Goal: Transaction & Acquisition: Purchase product/service

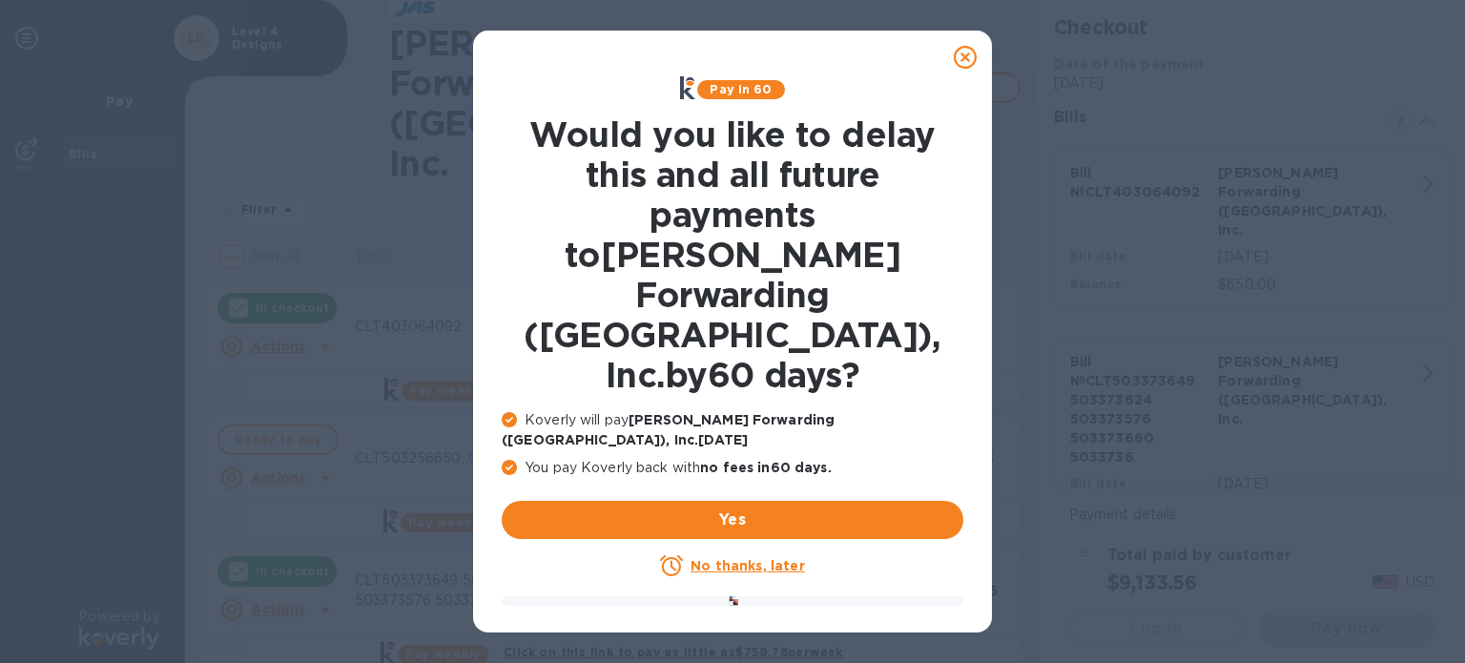
click at [729, 558] on u "No thanks, later" at bounding box center [748, 565] width 114 height 15
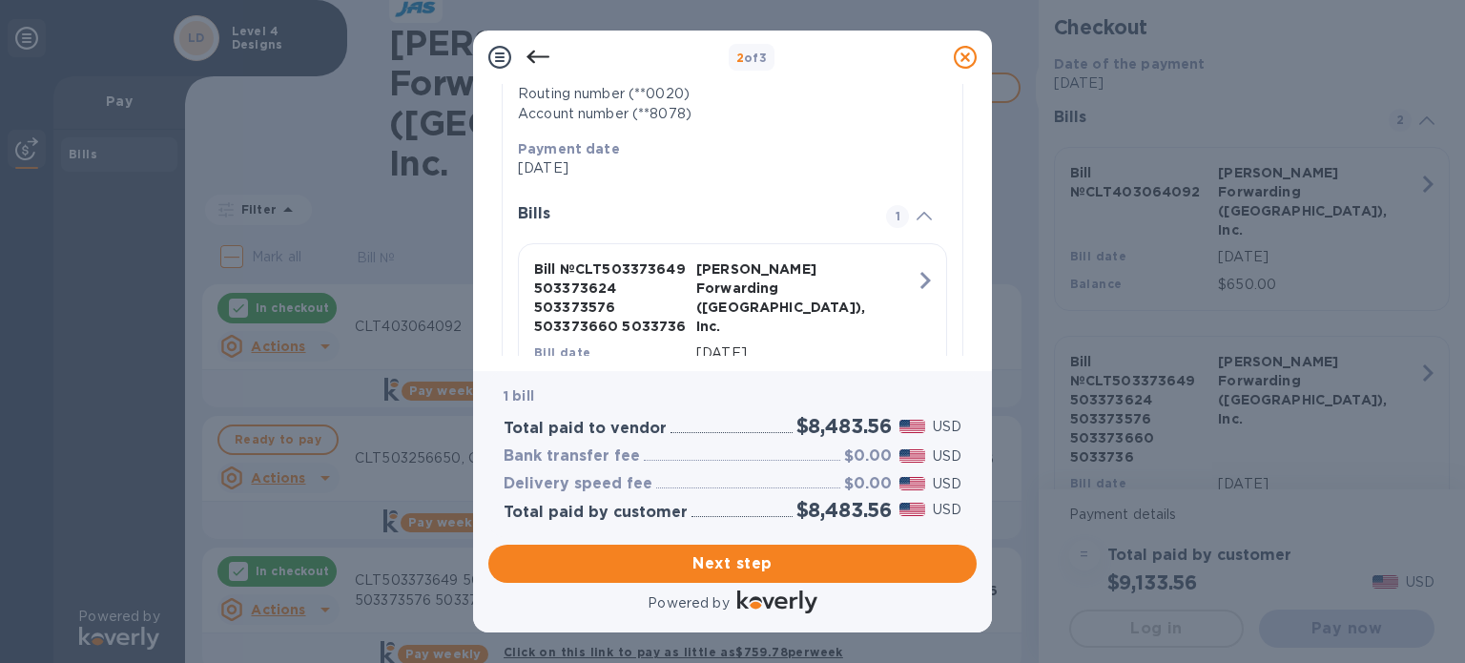
scroll to position [454, 0]
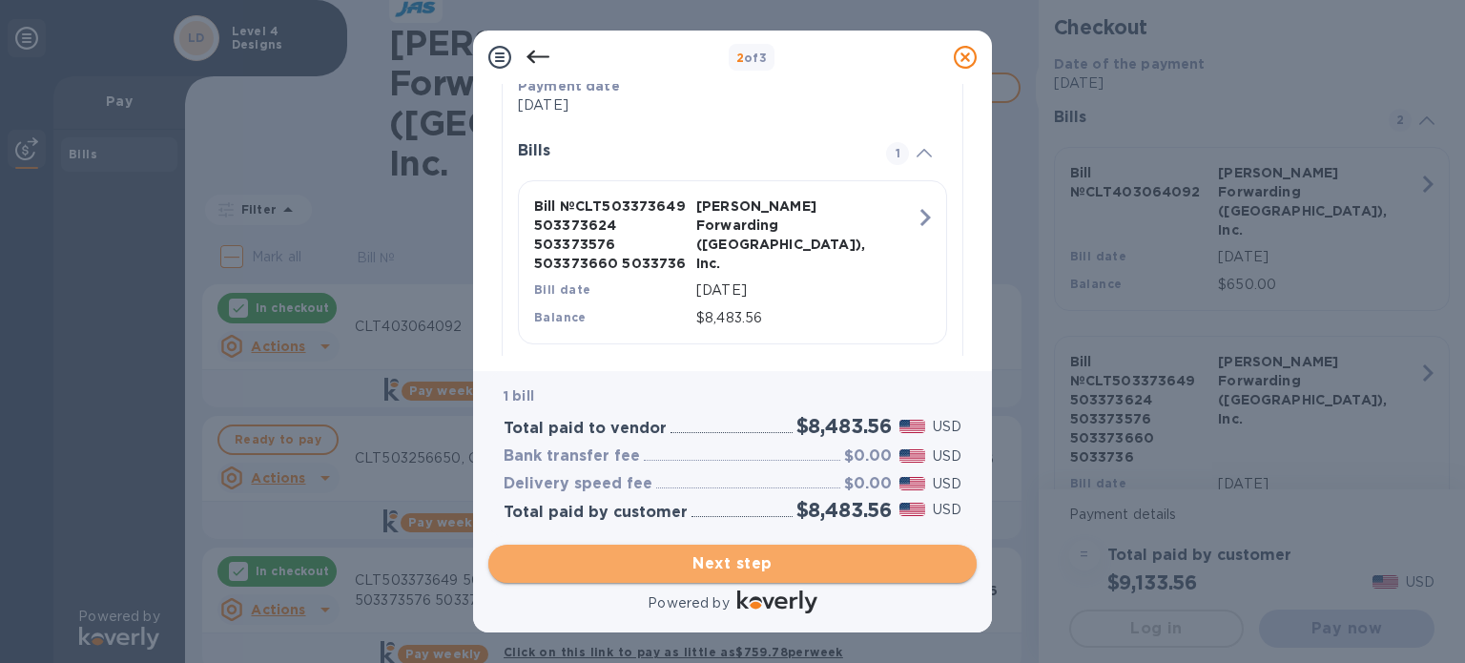
click at [713, 562] on span "Next step" at bounding box center [733, 563] width 458 height 23
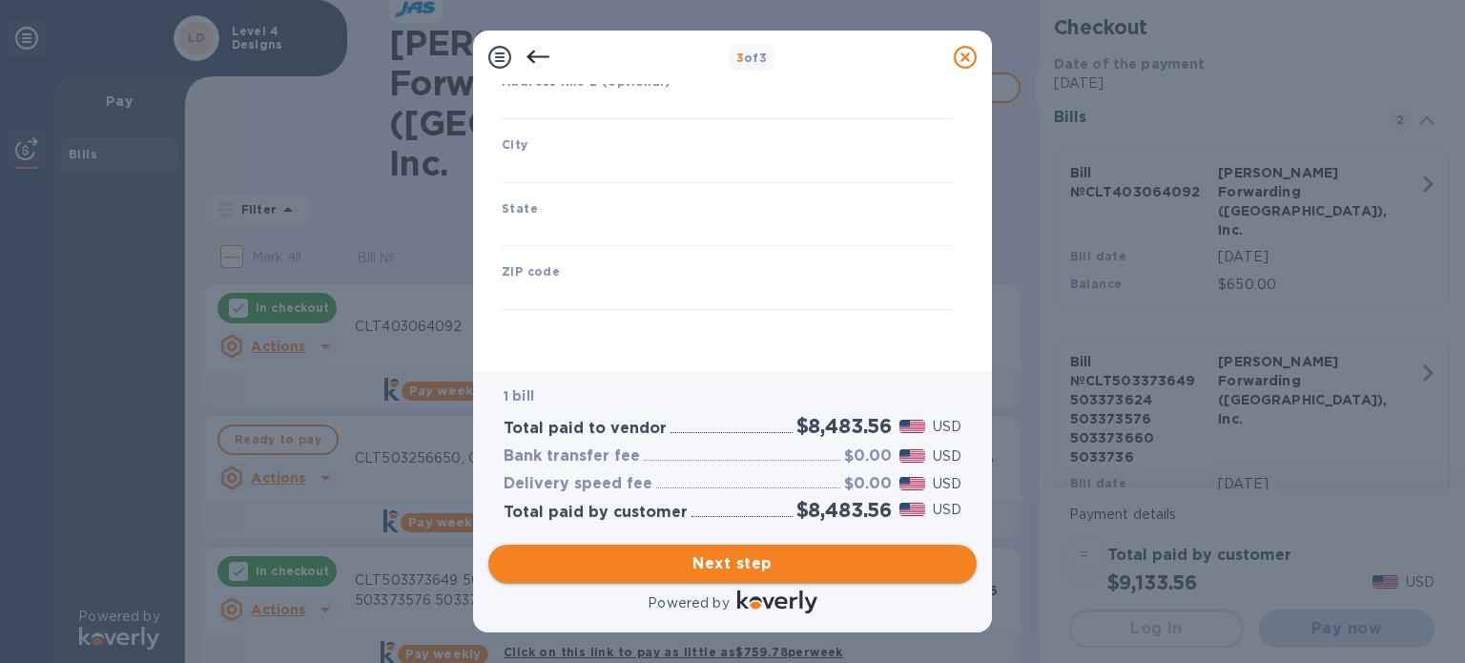
scroll to position [272, 0]
type input "[GEOGRAPHIC_DATA]"
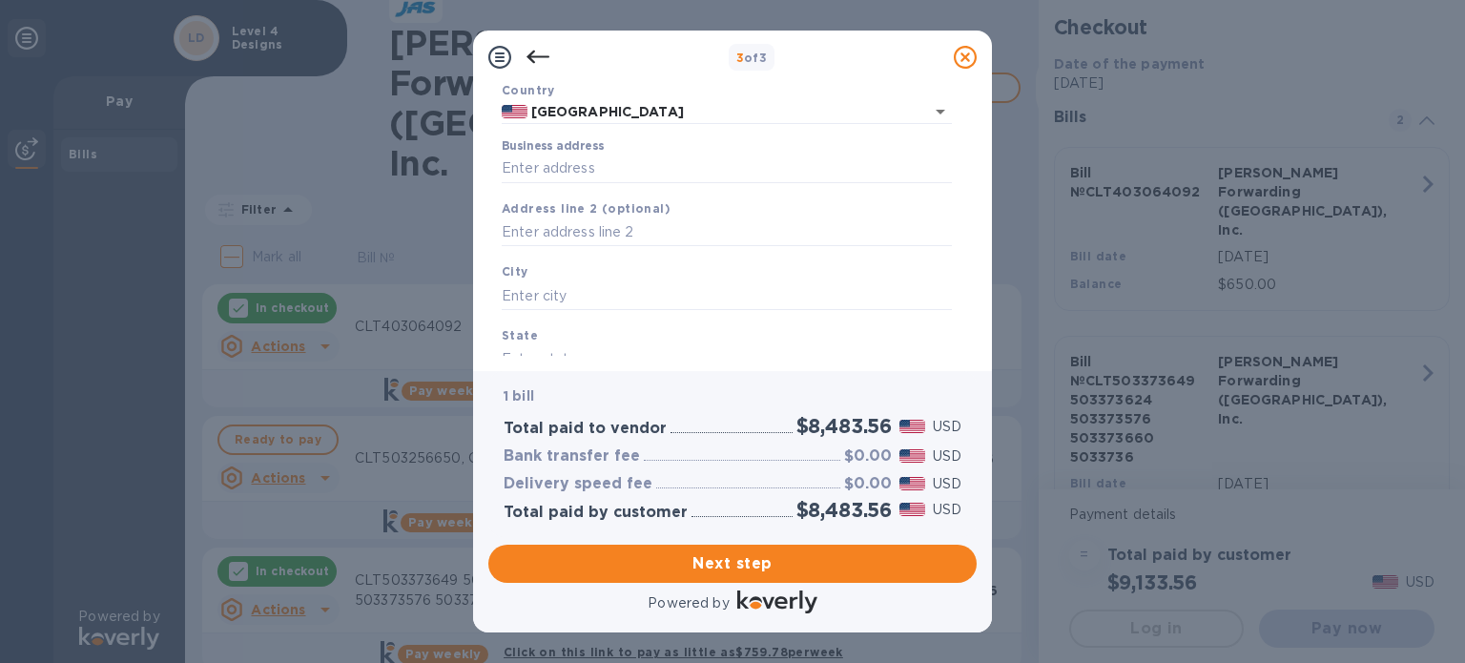
scroll to position [0, 0]
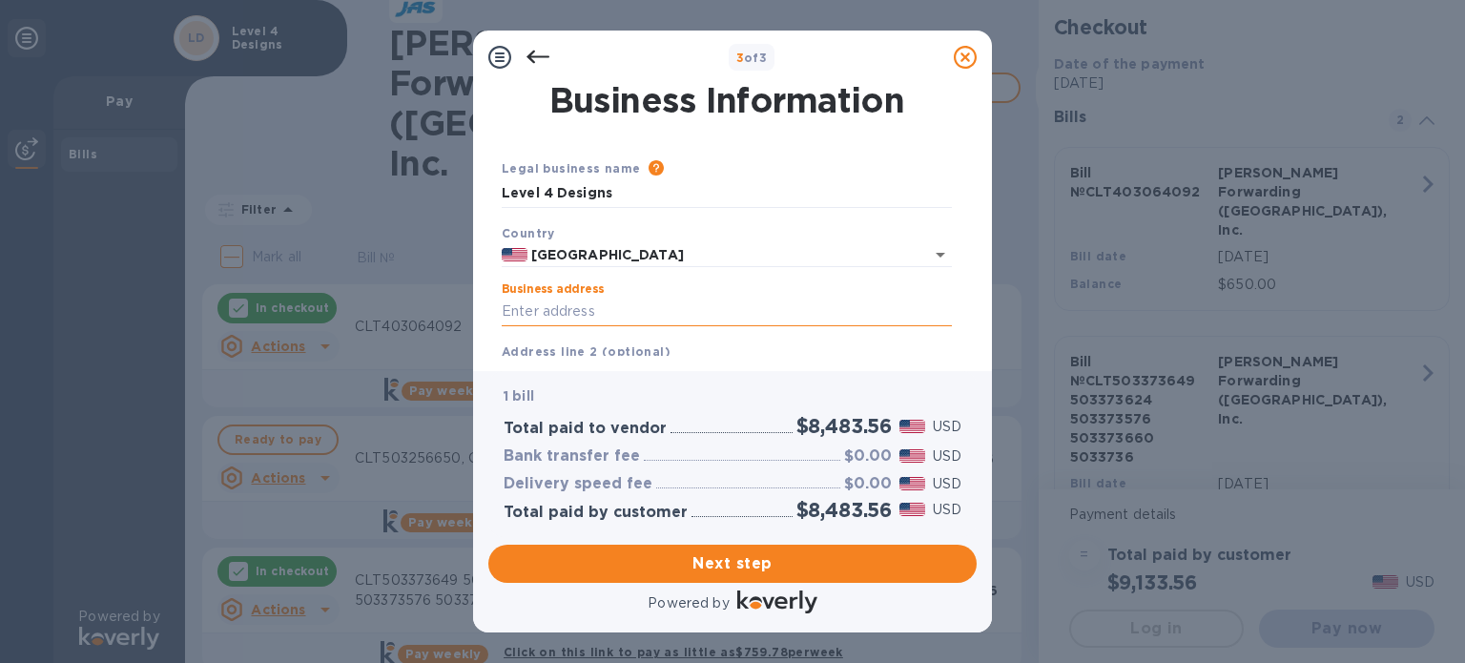
click at [573, 312] on input "Business address" at bounding box center [727, 312] width 450 height 29
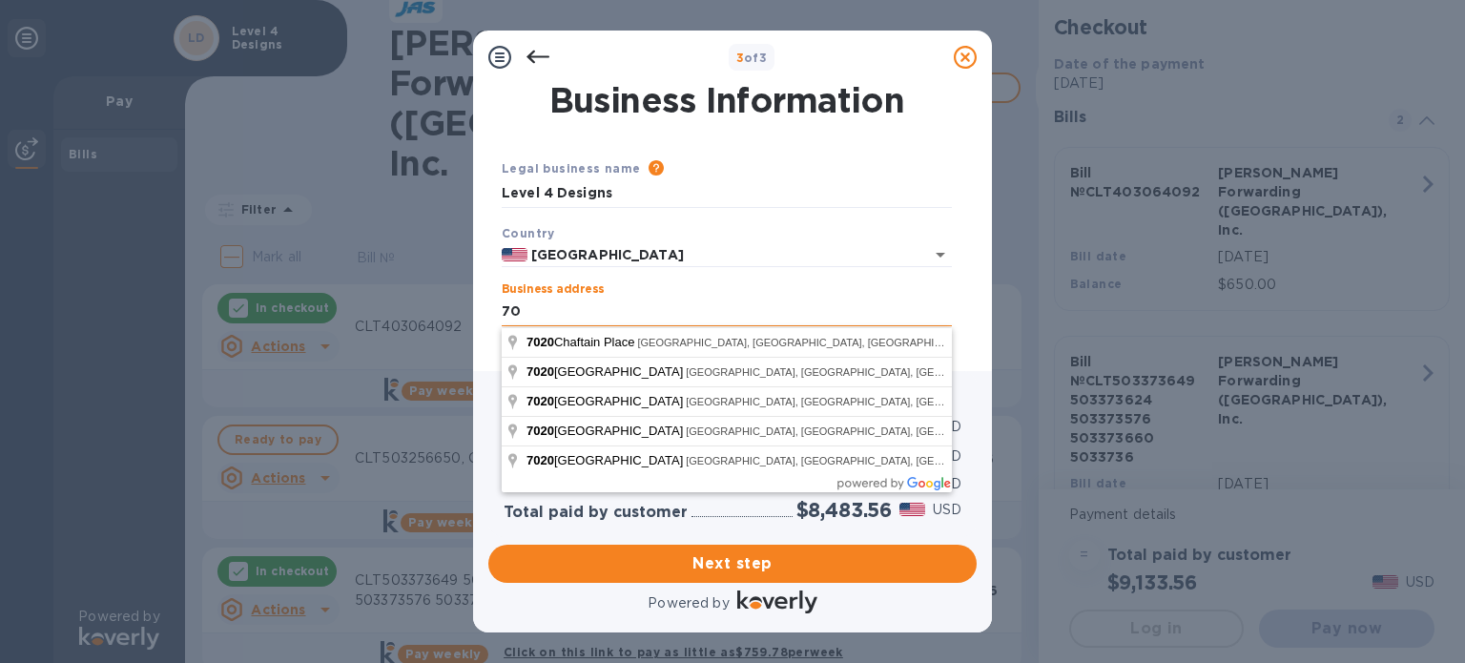
type input "7"
type input "[STREET_ADDRESS][PERSON_NAME]"
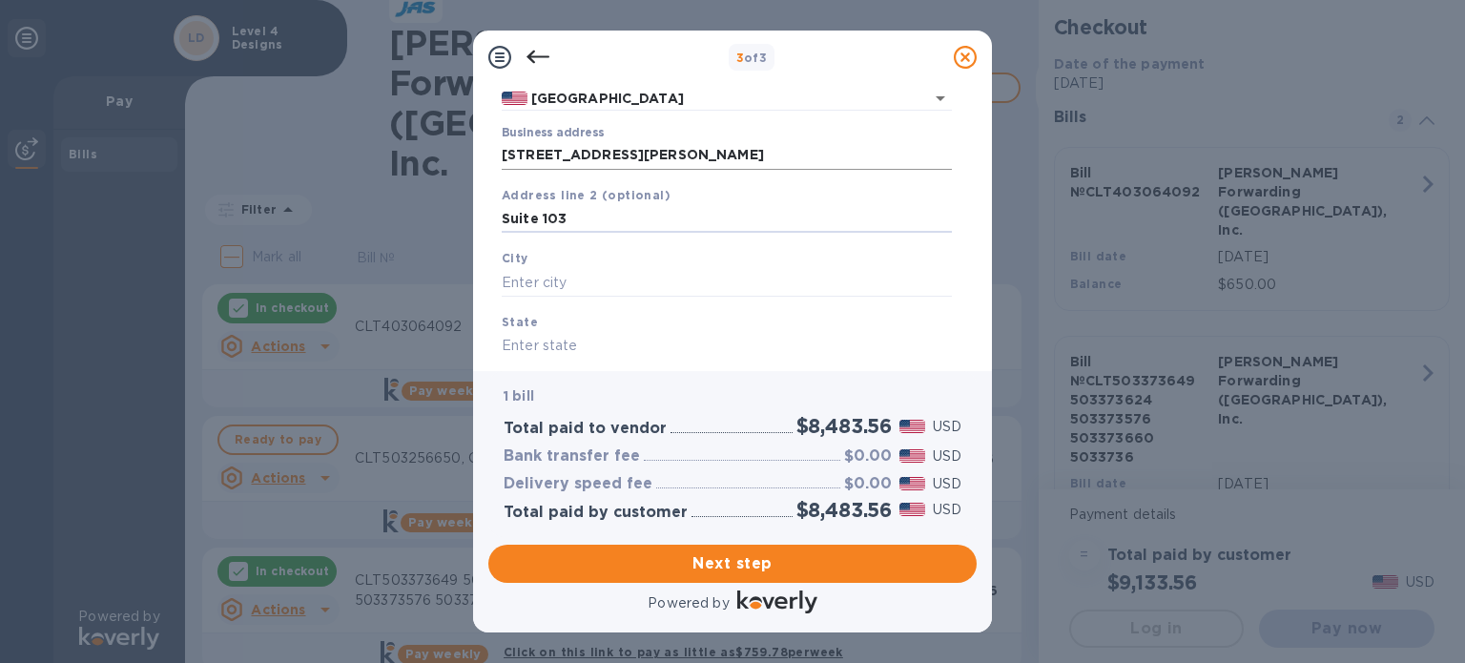
type input "Suite 103"
type input "[GEOGRAPHIC_DATA]"
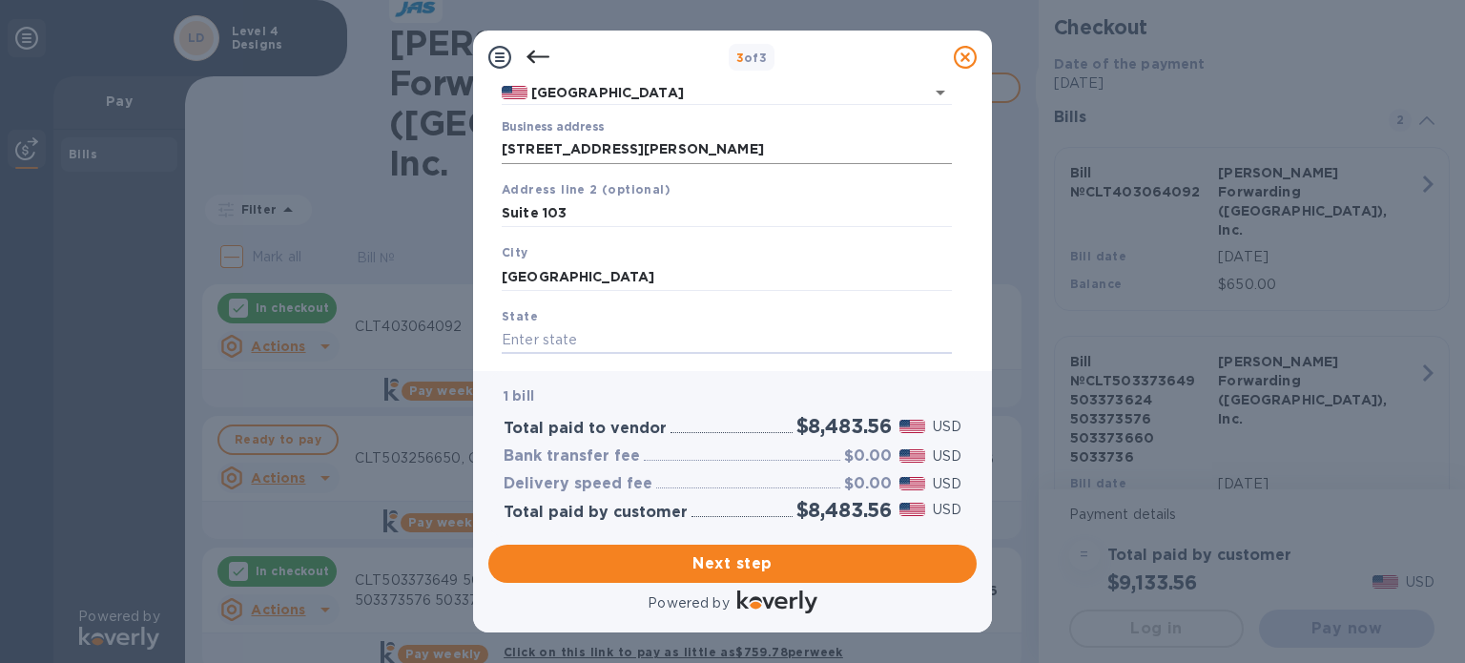
type input "n"
type input "NC"
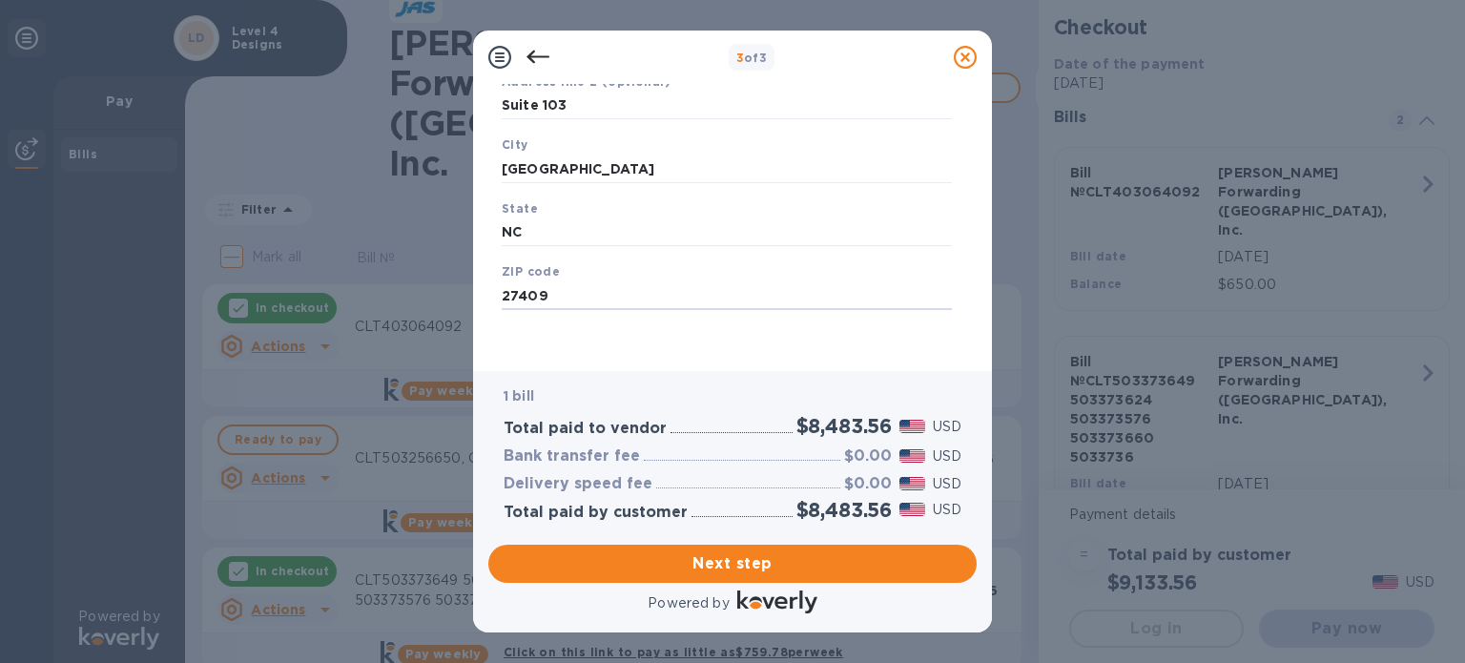
type input "27409"
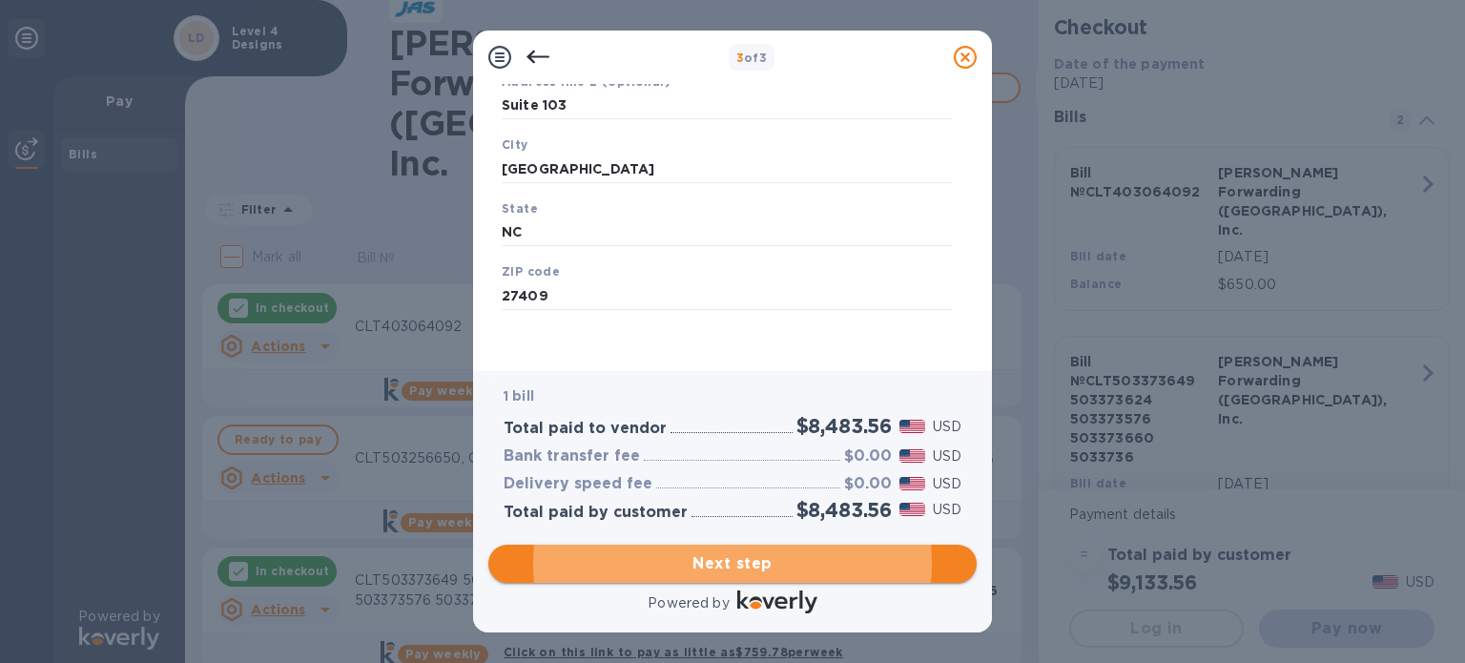
click at [719, 562] on span "Next step" at bounding box center [733, 563] width 458 height 23
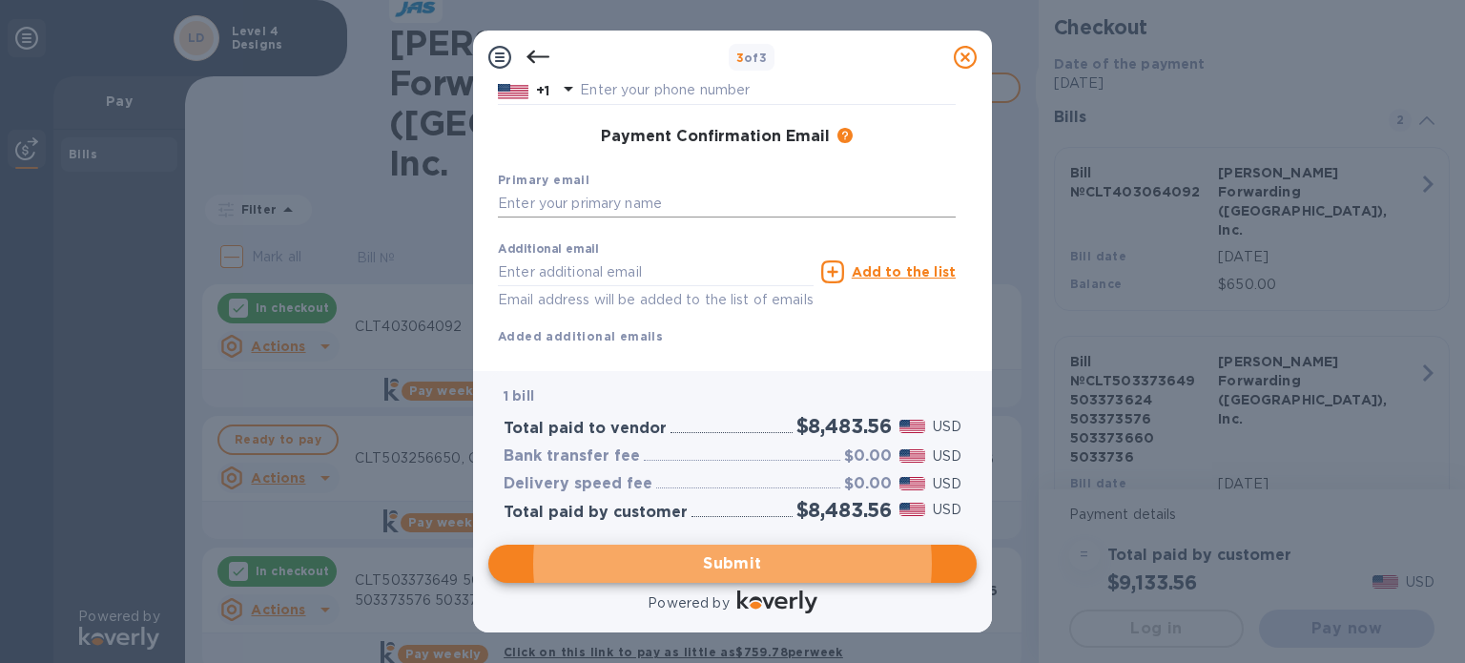
click at [621, 201] on input "text" at bounding box center [727, 204] width 458 height 29
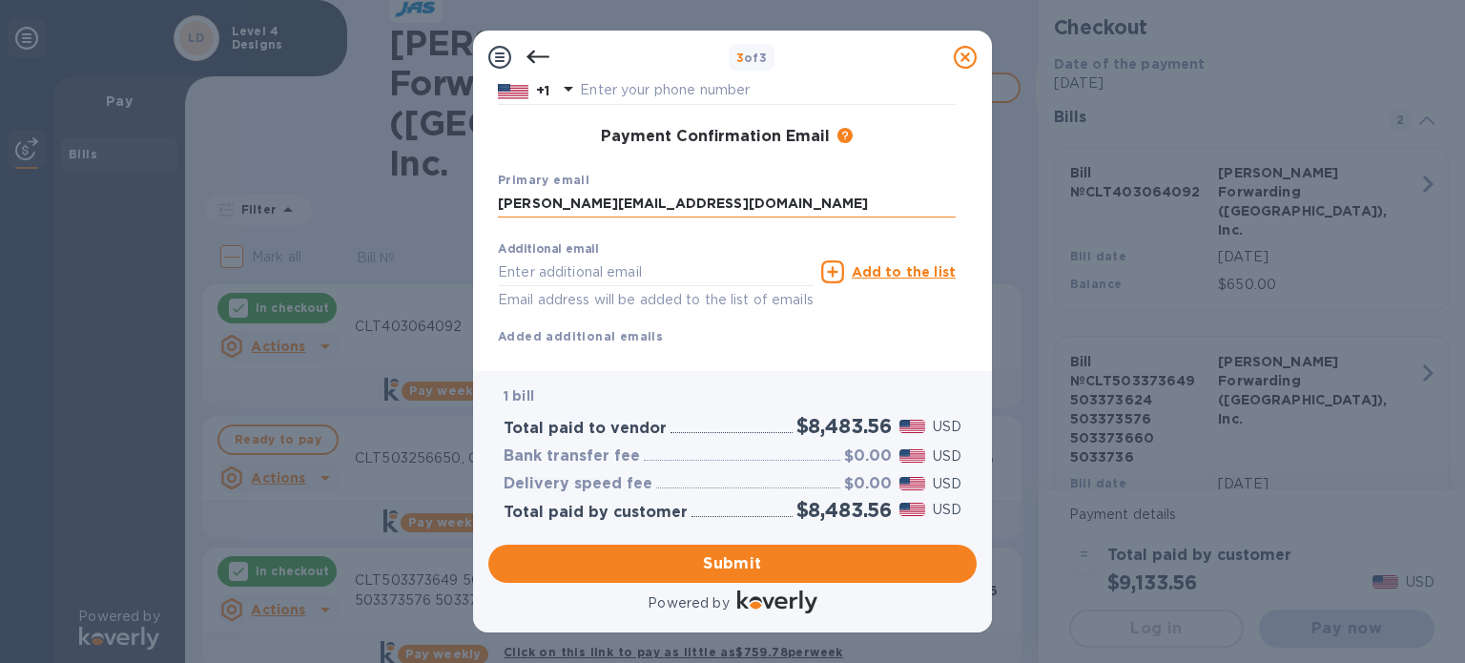
type input "[PERSON_NAME][EMAIL_ADDRESS][DOMAIN_NAME]"
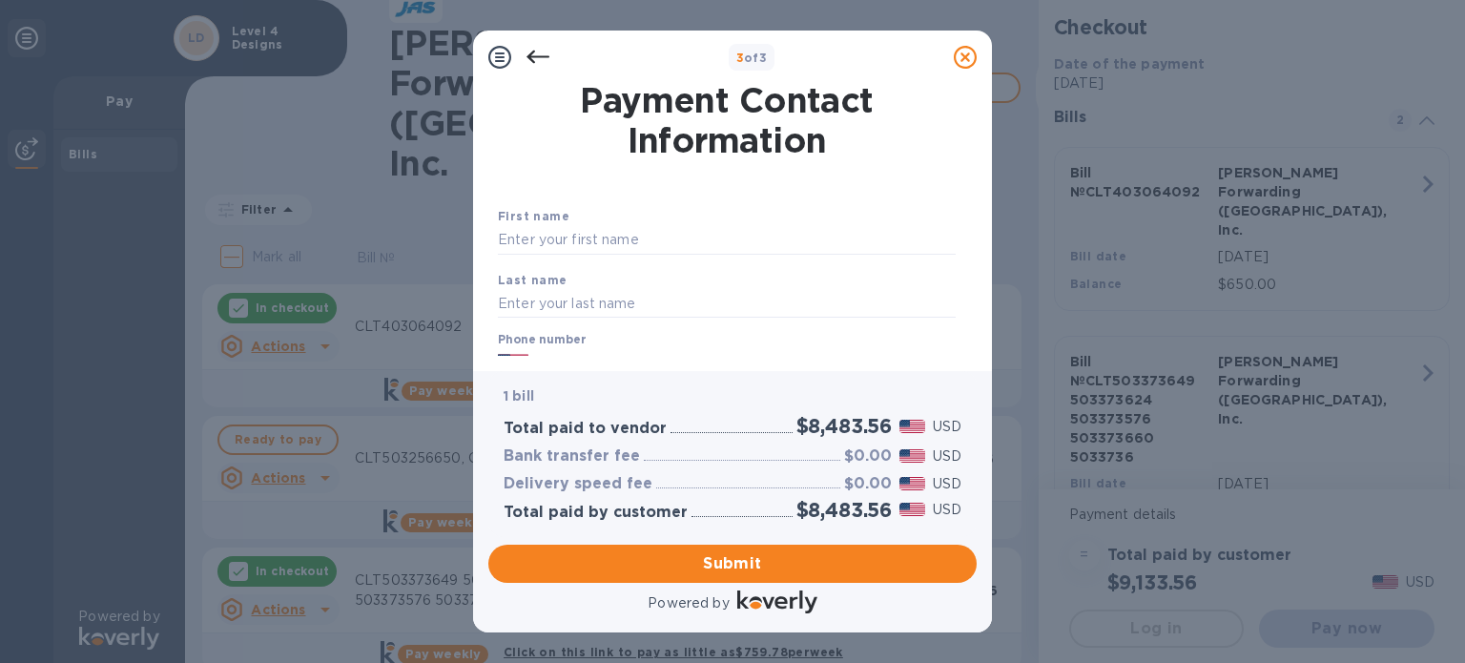
scroll to position [0, 0]
click at [639, 232] on input "text" at bounding box center [727, 240] width 458 height 29
type input "[PERSON_NAME]"
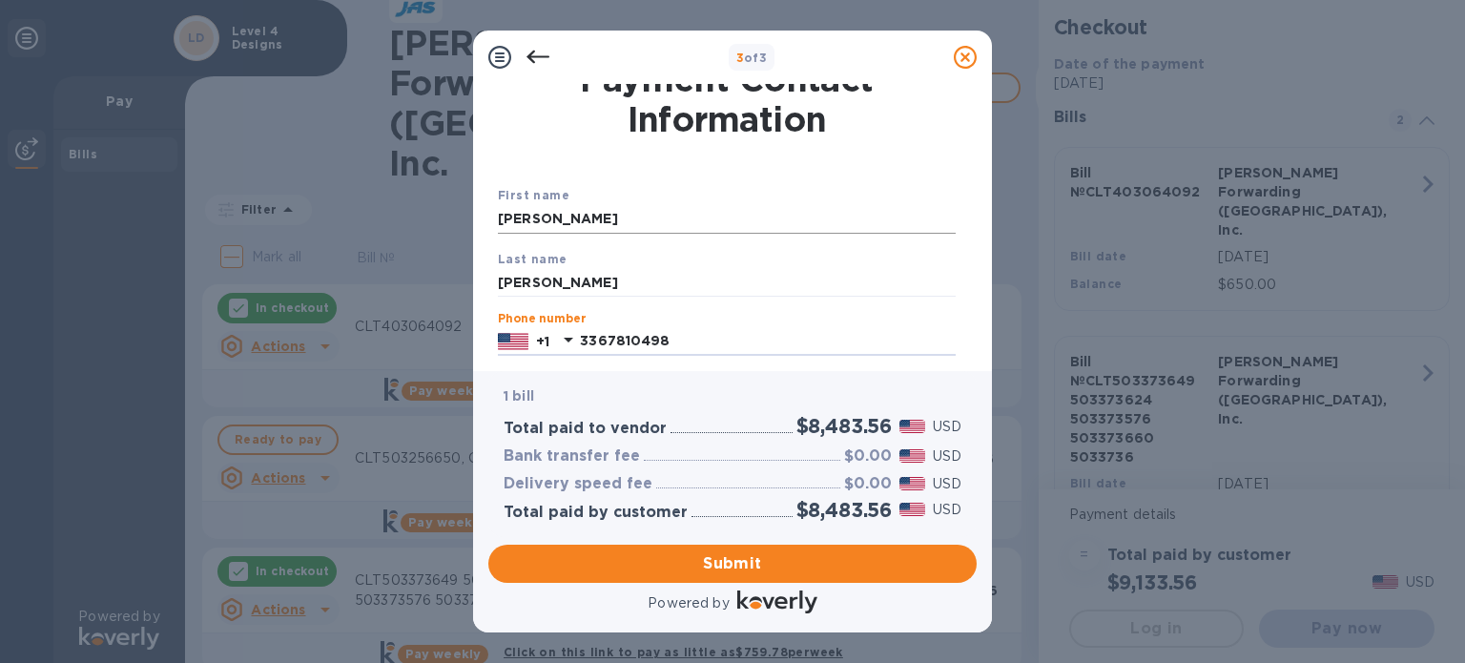
type input "3367810498"
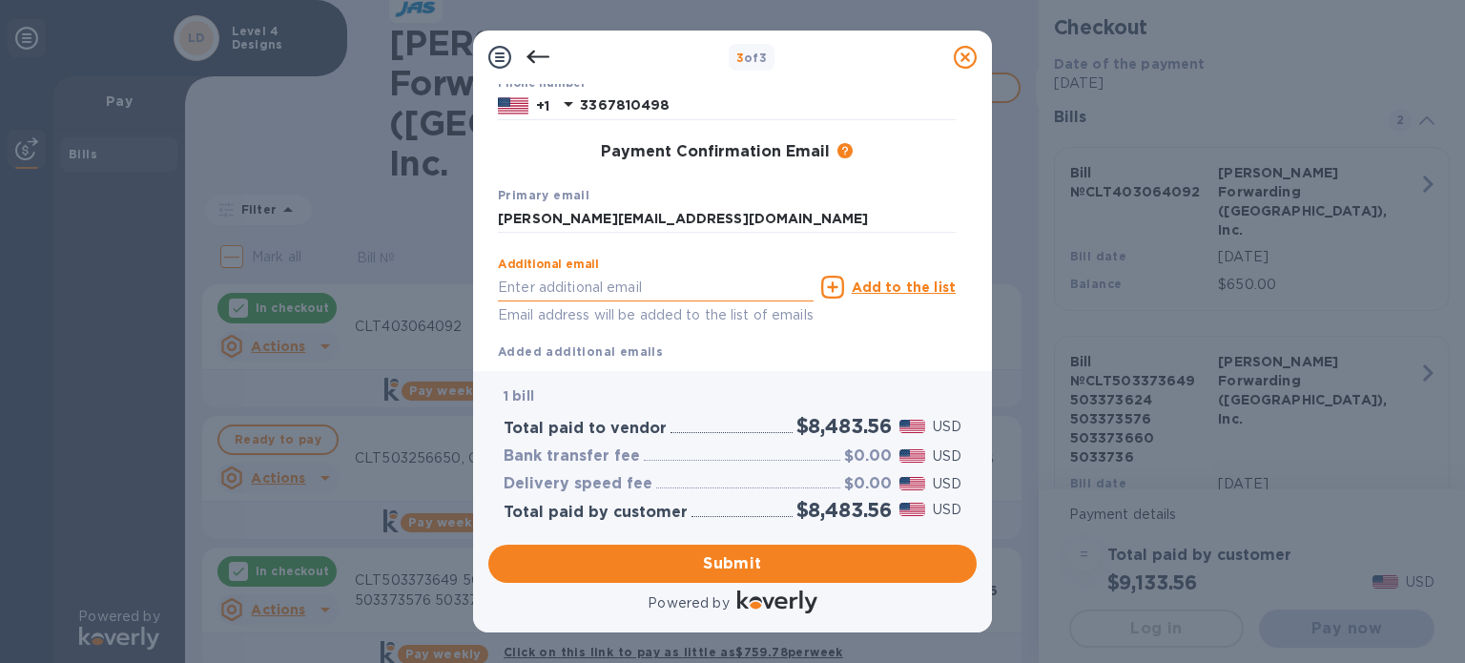
scroll to position [317, 0]
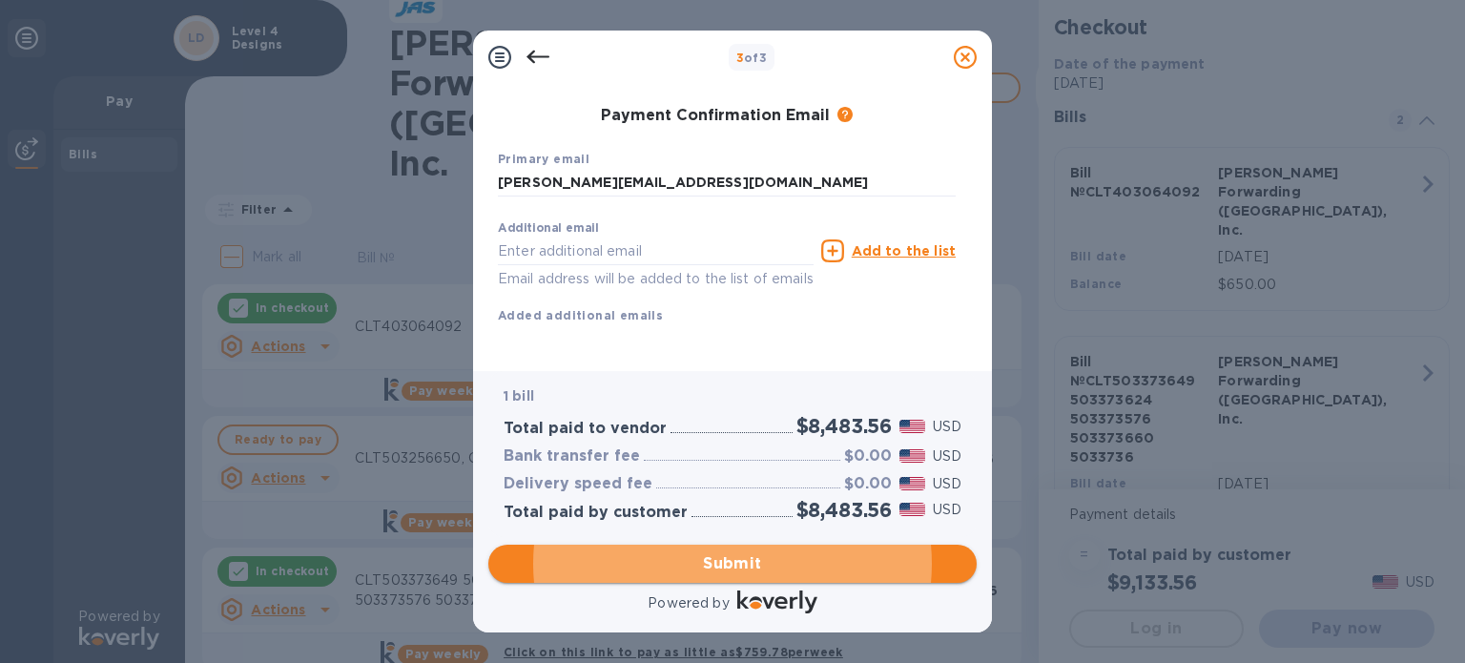
click at [694, 564] on span "Submit" at bounding box center [733, 563] width 458 height 23
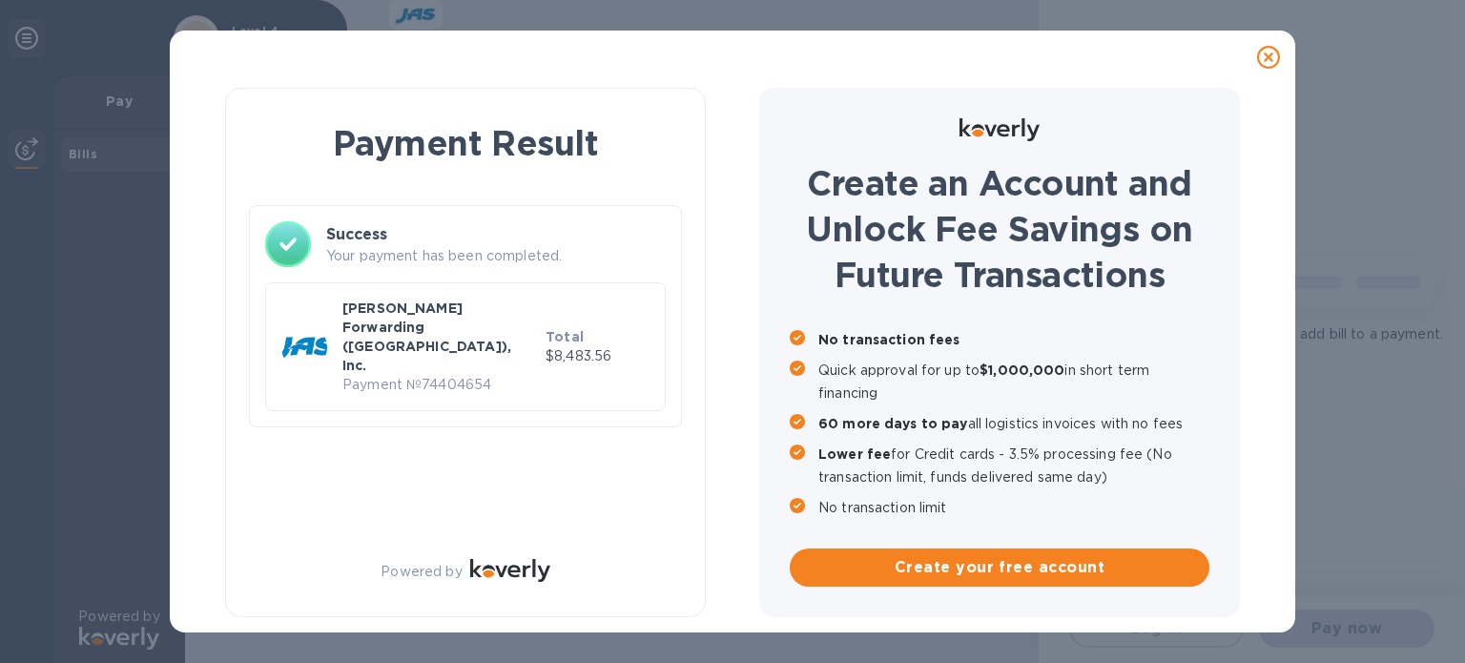
scroll to position [0, 0]
click at [1273, 52] on icon at bounding box center [1268, 57] width 23 height 23
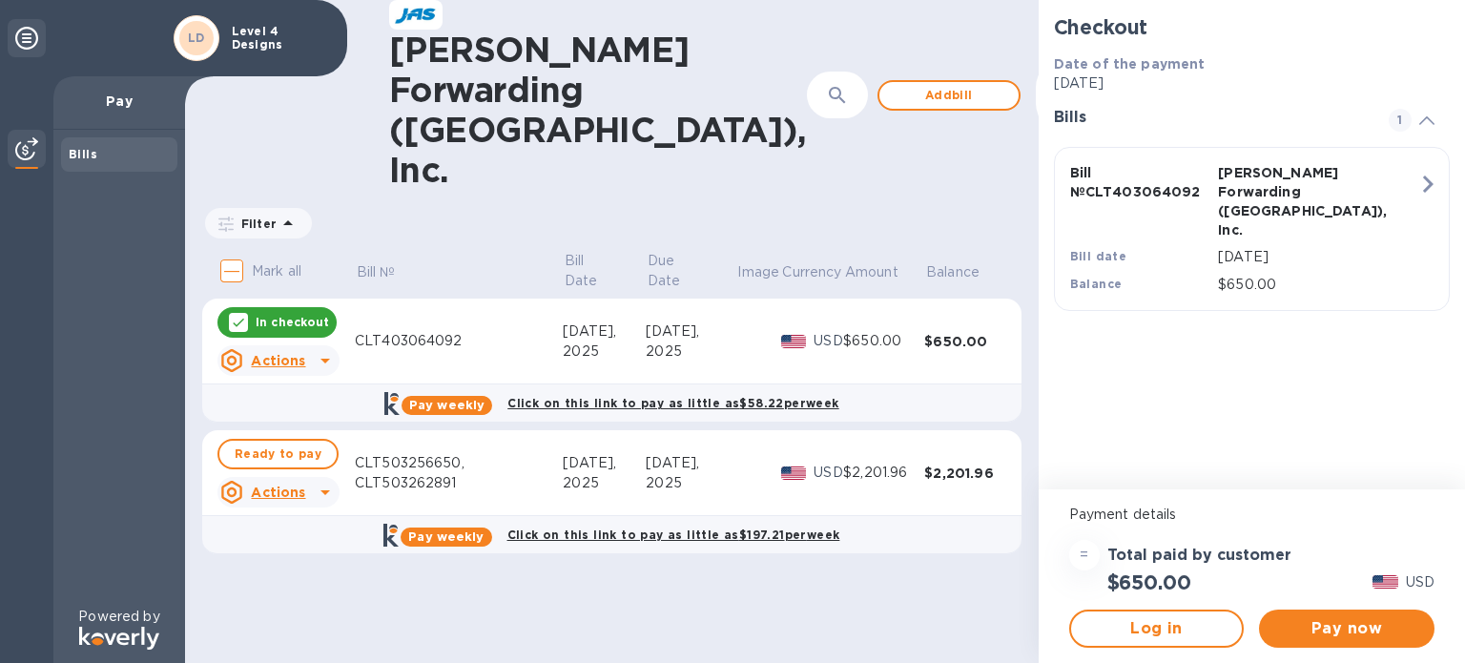
click at [233, 251] on input "Mark all" at bounding box center [232, 271] width 40 height 40
checkbox input "true"
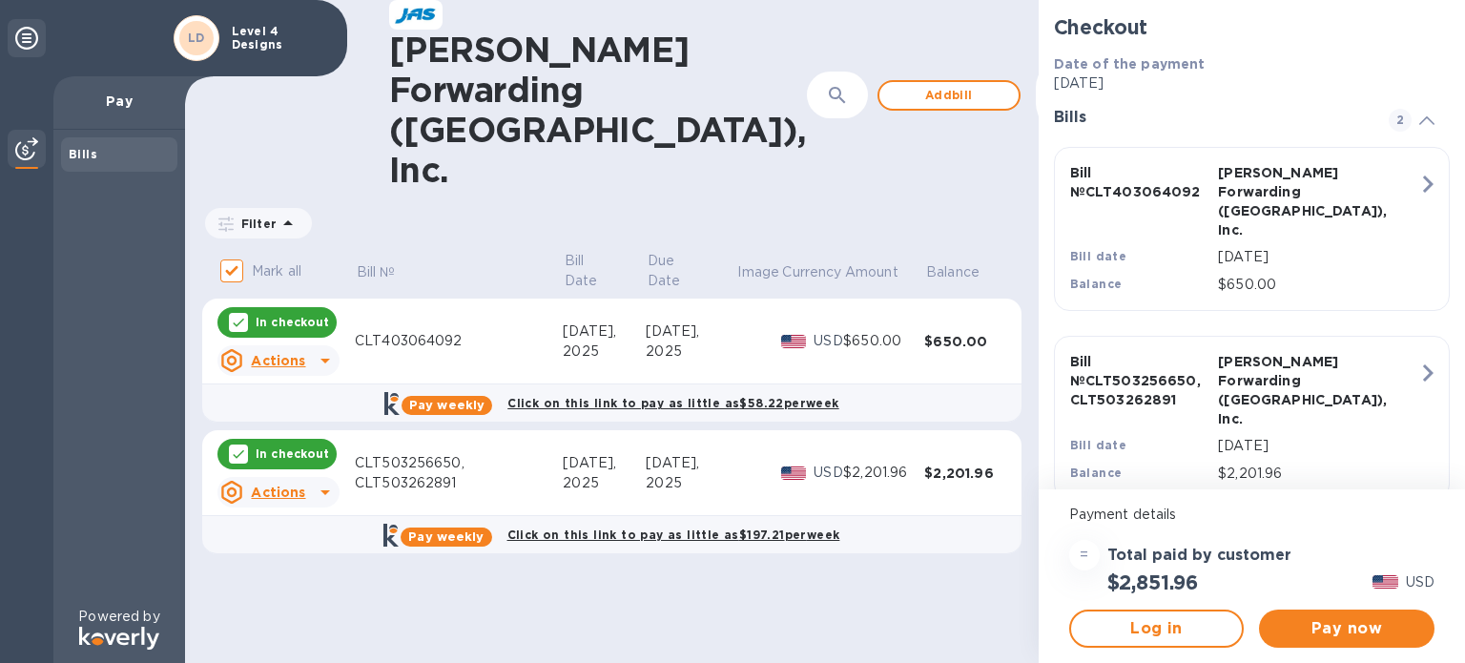
click at [324, 349] on icon at bounding box center [325, 360] width 23 height 23
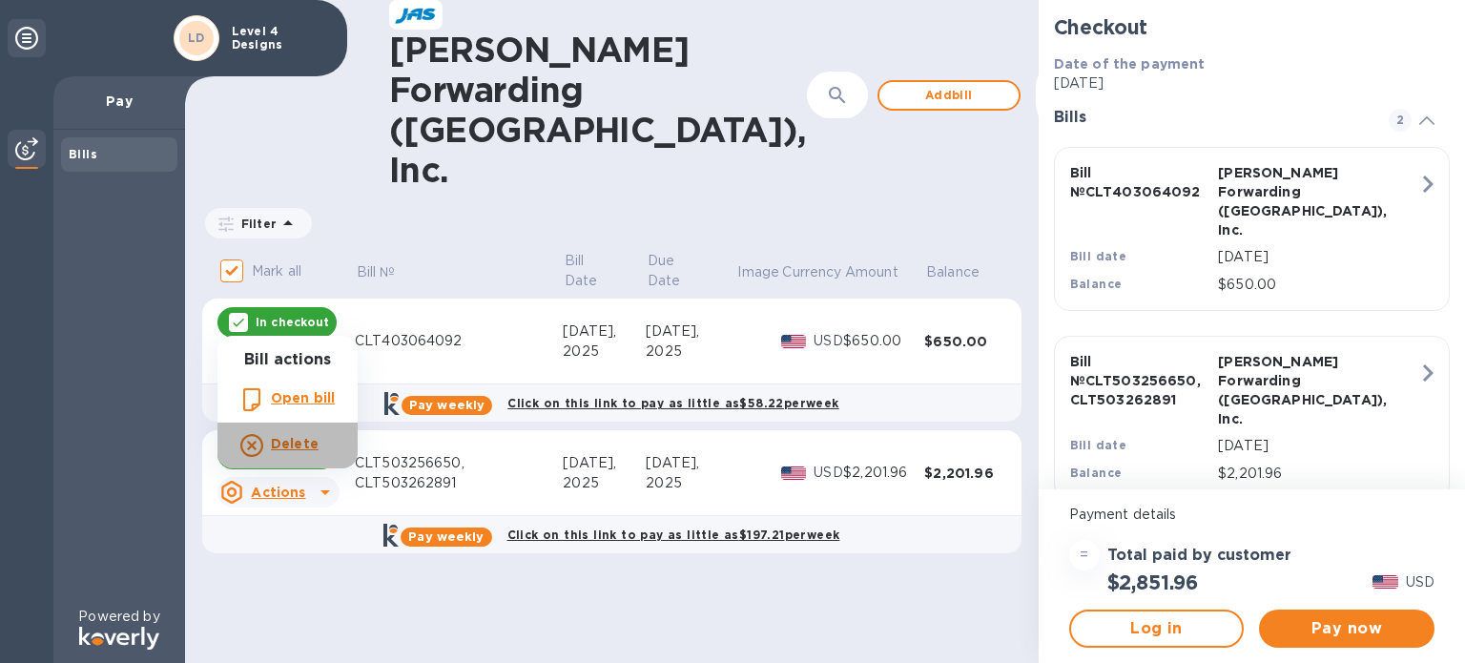
click at [296, 445] on b "Delete" at bounding box center [295, 443] width 48 height 15
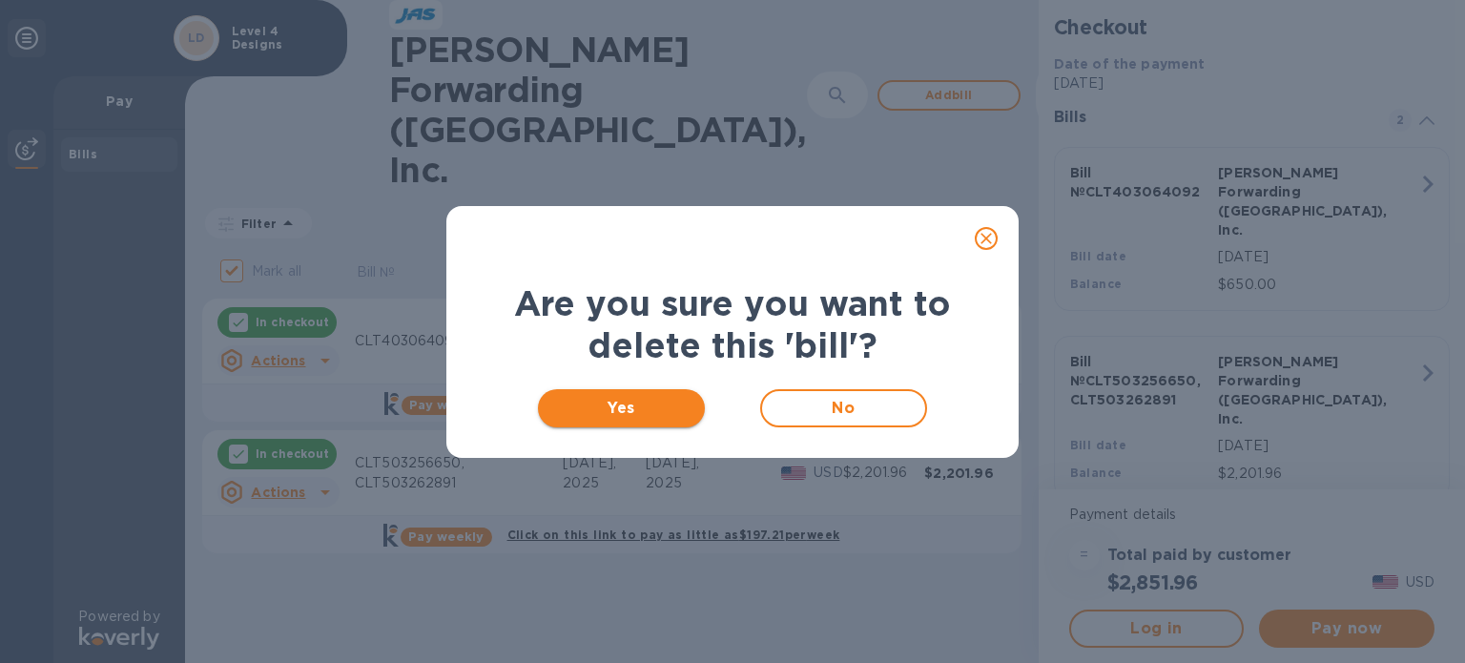
click at [651, 405] on span "Yes" at bounding box center [621, 408] width 136 height 23
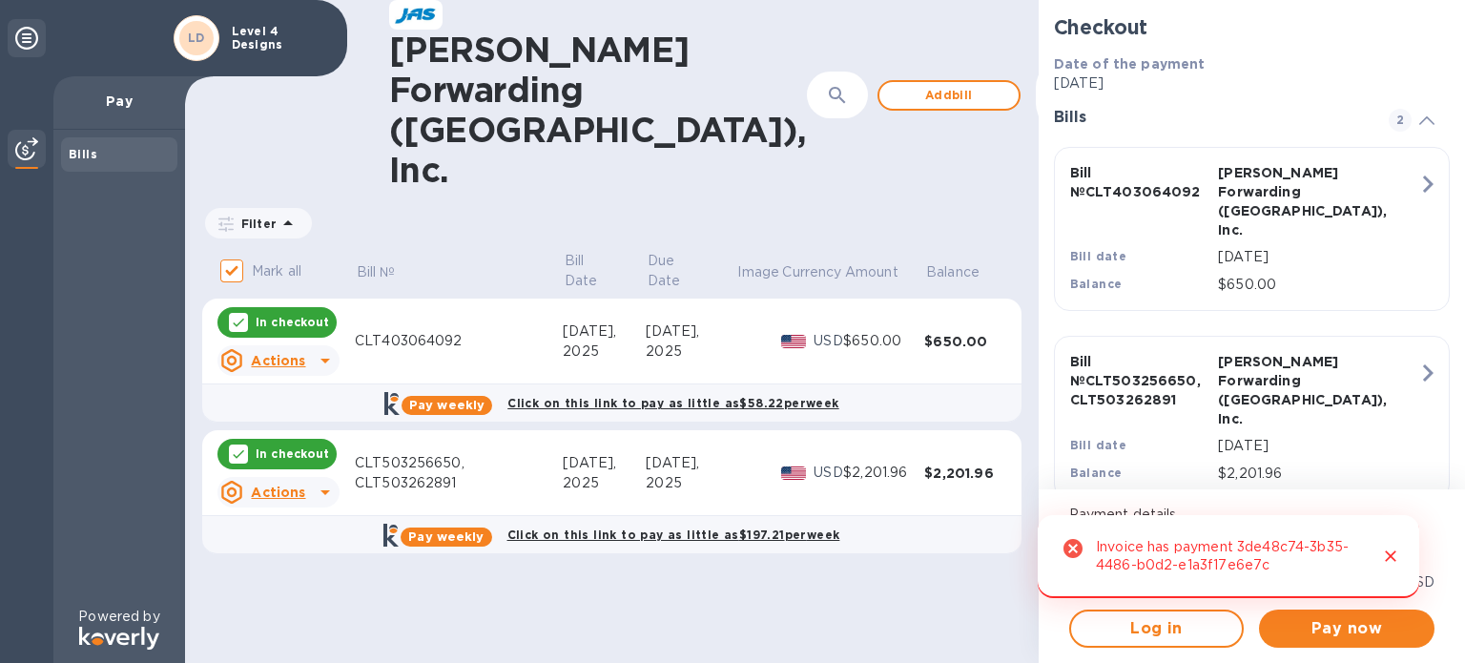
click at [326, 490] on icon at bounding box center [326, 492] width 10 height 5
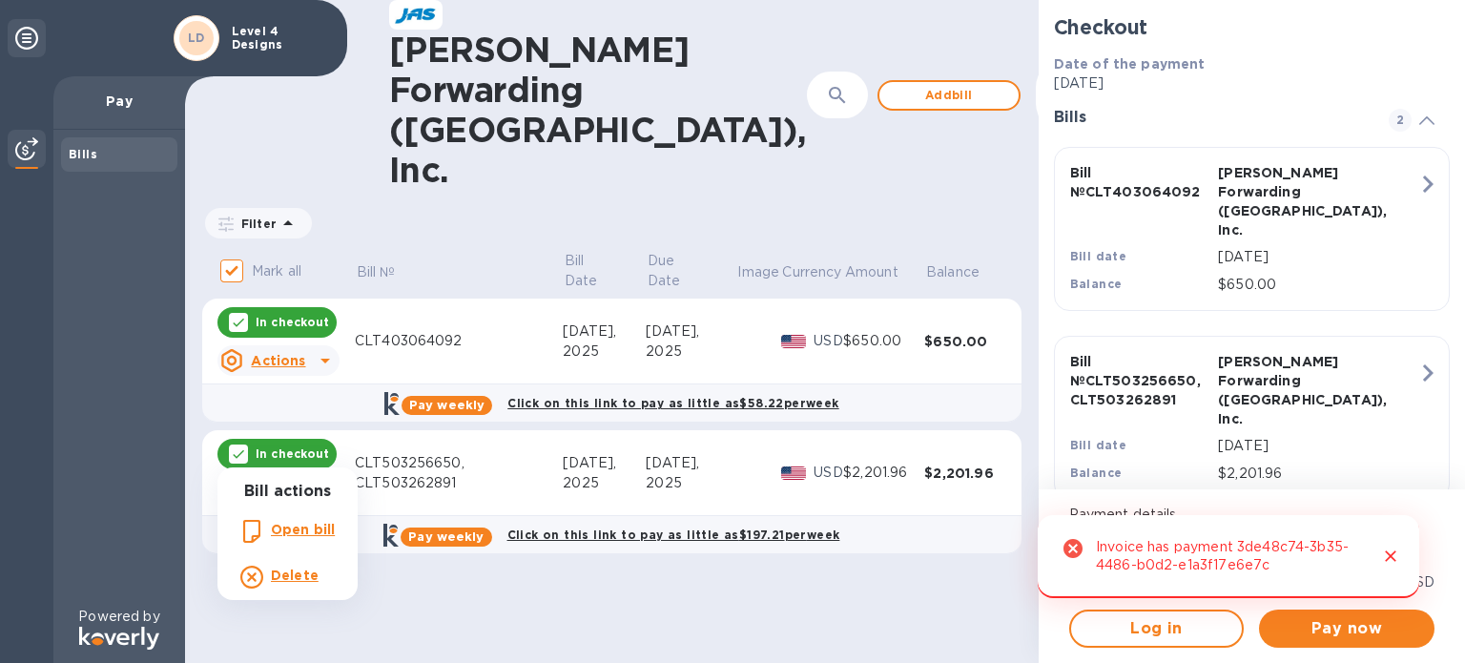
click at [298, 580] on b "Delete" at bounding box center [295, 575] width 48 height 15
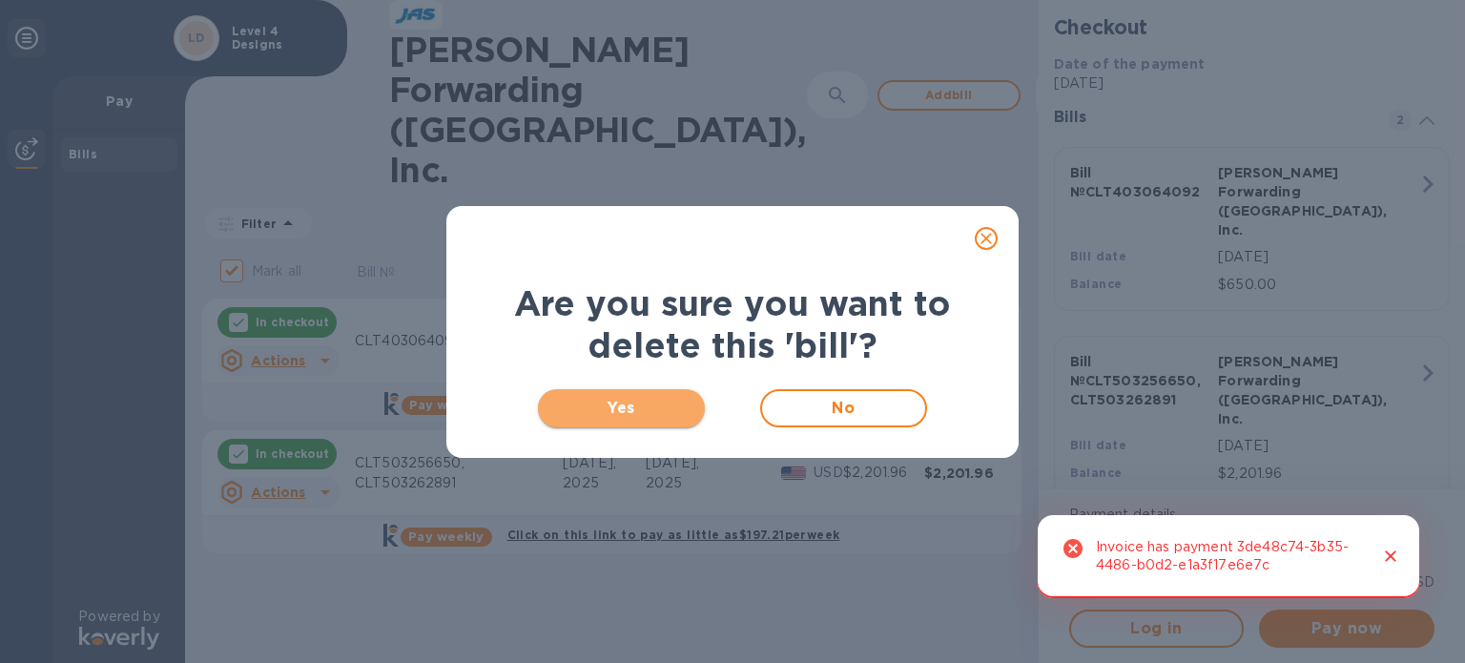
click at [633, 397] on span "Yes" at bounding box center [621, 408] width 136 height 23
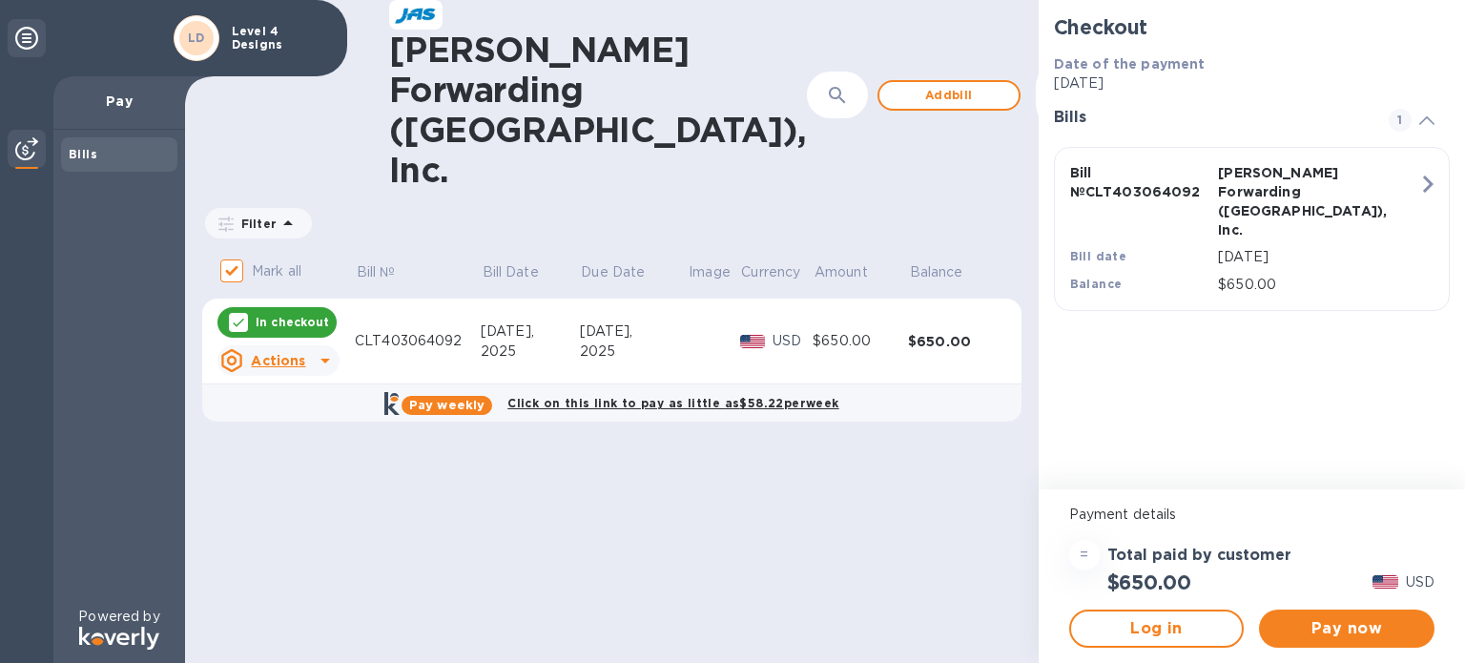
click at [318, 349] on icon at bounding box center [325, 360] width 23 height 23
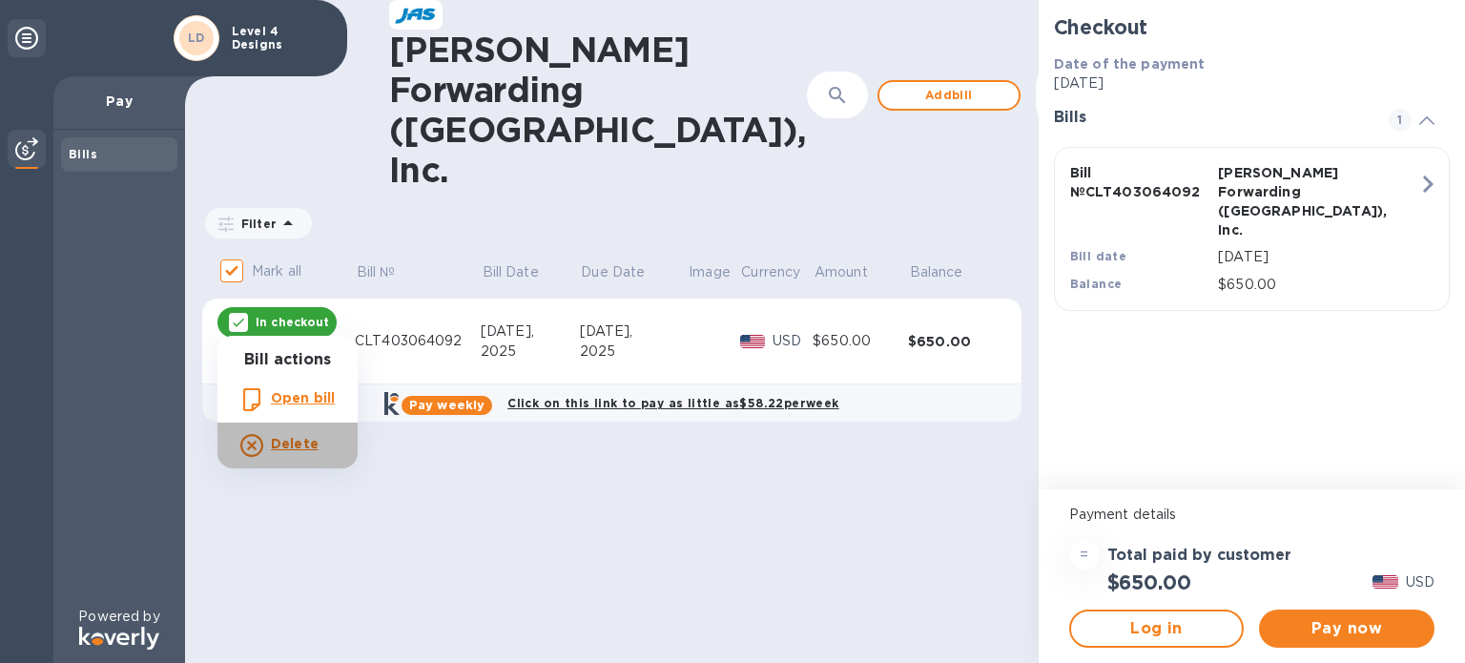
click at [291, 445] on b "Delete" at bounding box center [295, 443] width 48 height 15
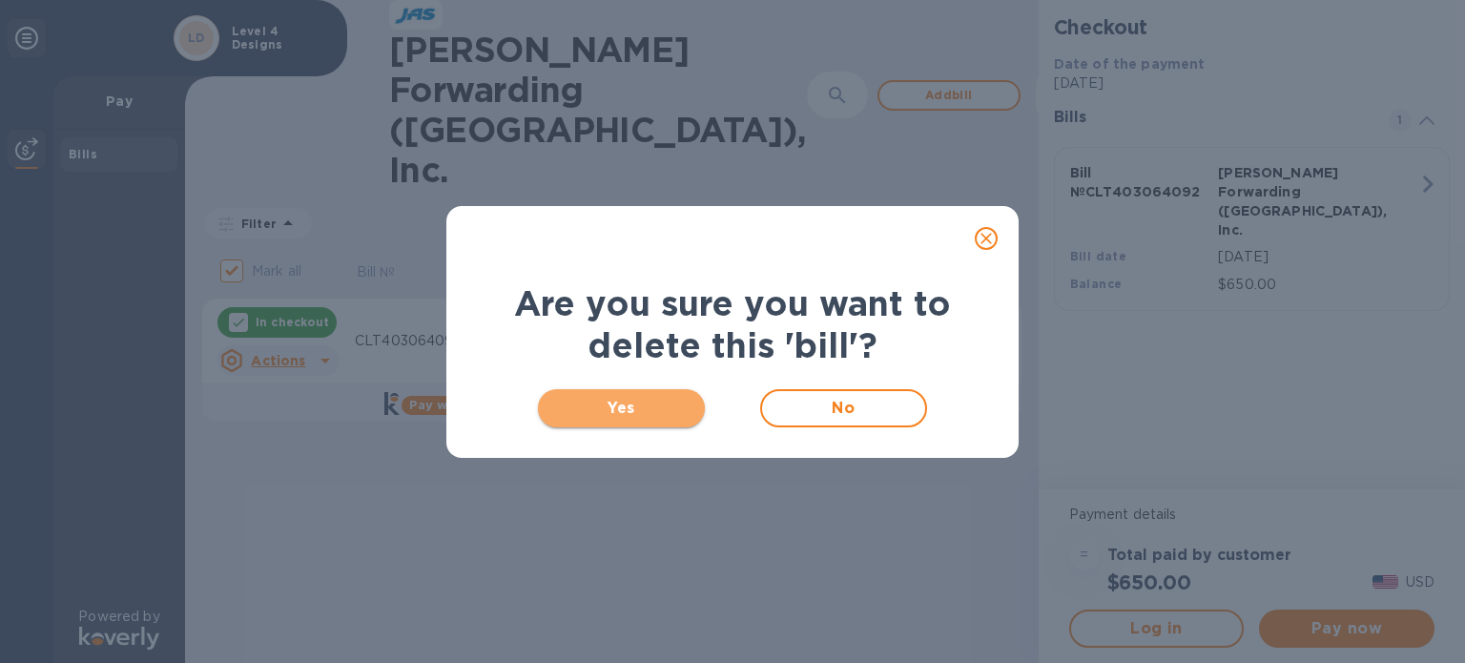
click at [599, 409] on span "Yes" at bounding box center [621, 408] width 136 height 23
